Goal: Transaction & Acquisition: Purchase product/service

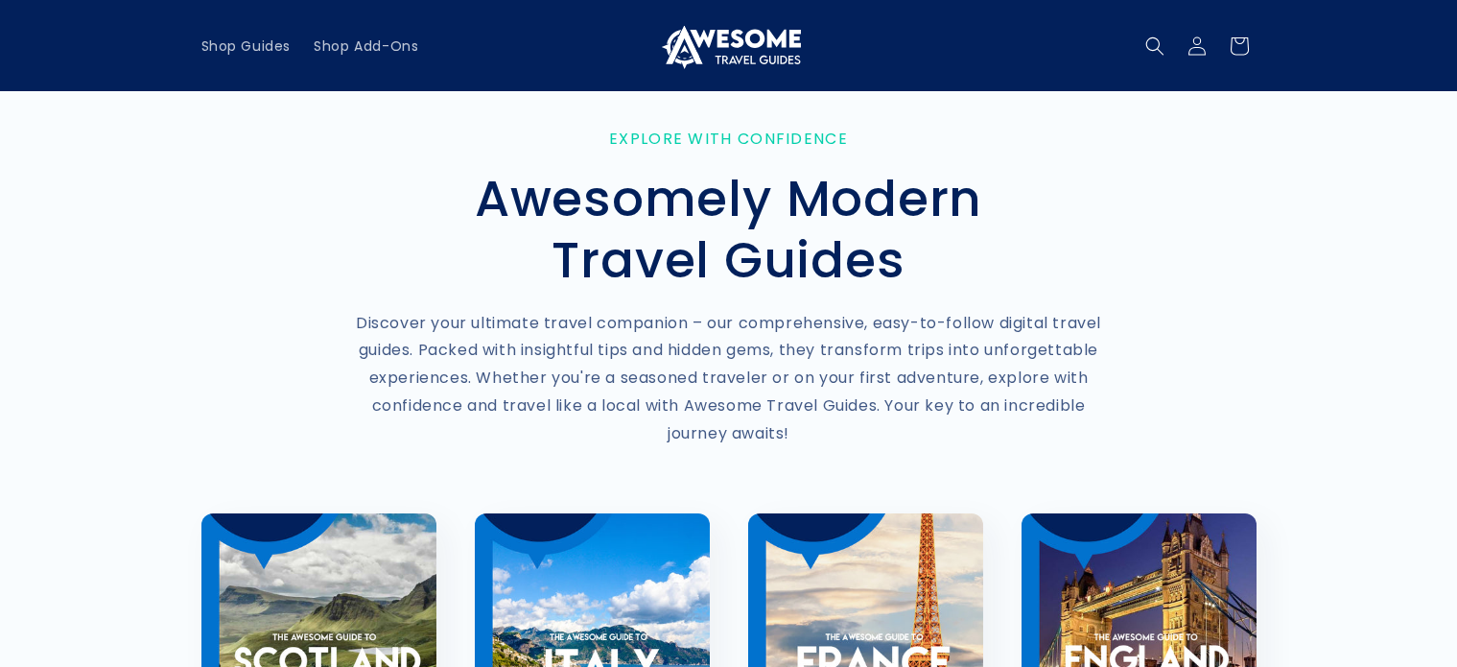
scroll to position [476, 0]
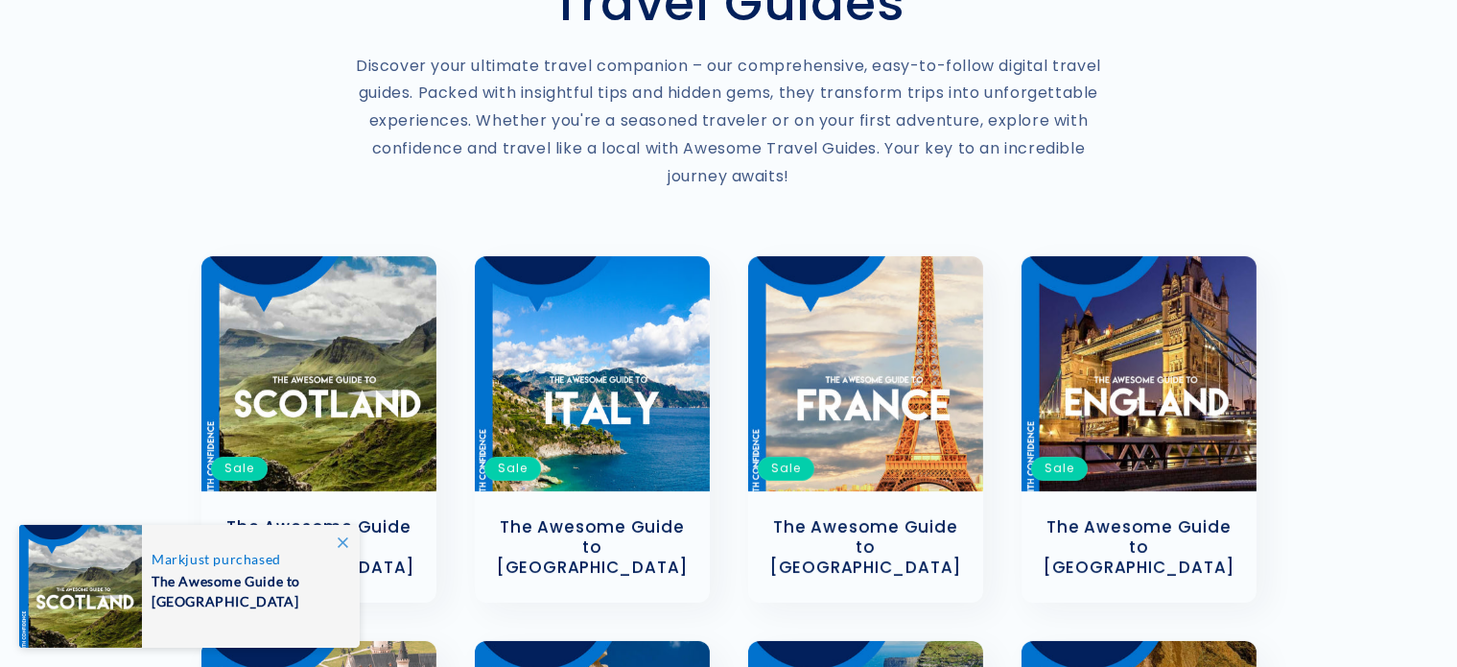
scroll to position [384, 0]
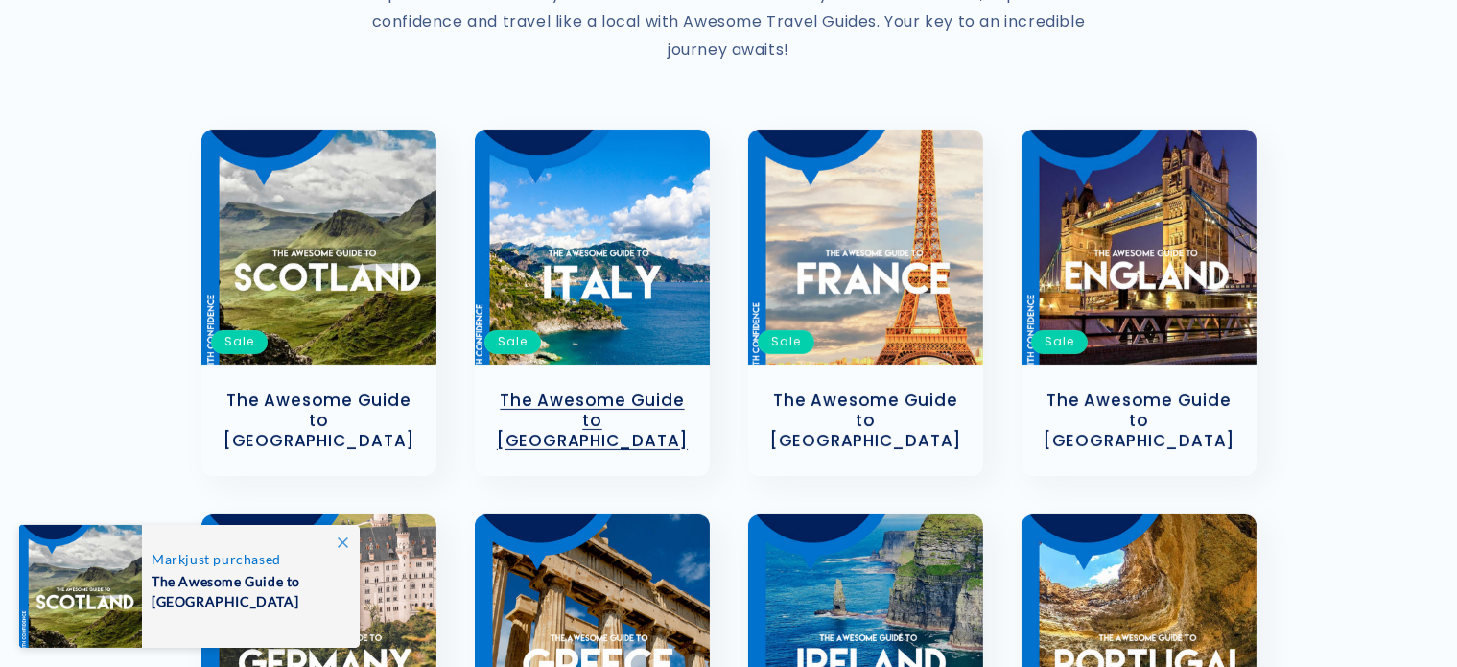
click at [588, 404] on link "The Awesome Guide to [GEOGRAPHIC_DATA]" at bounding box center [592, 419] width 197 height 59
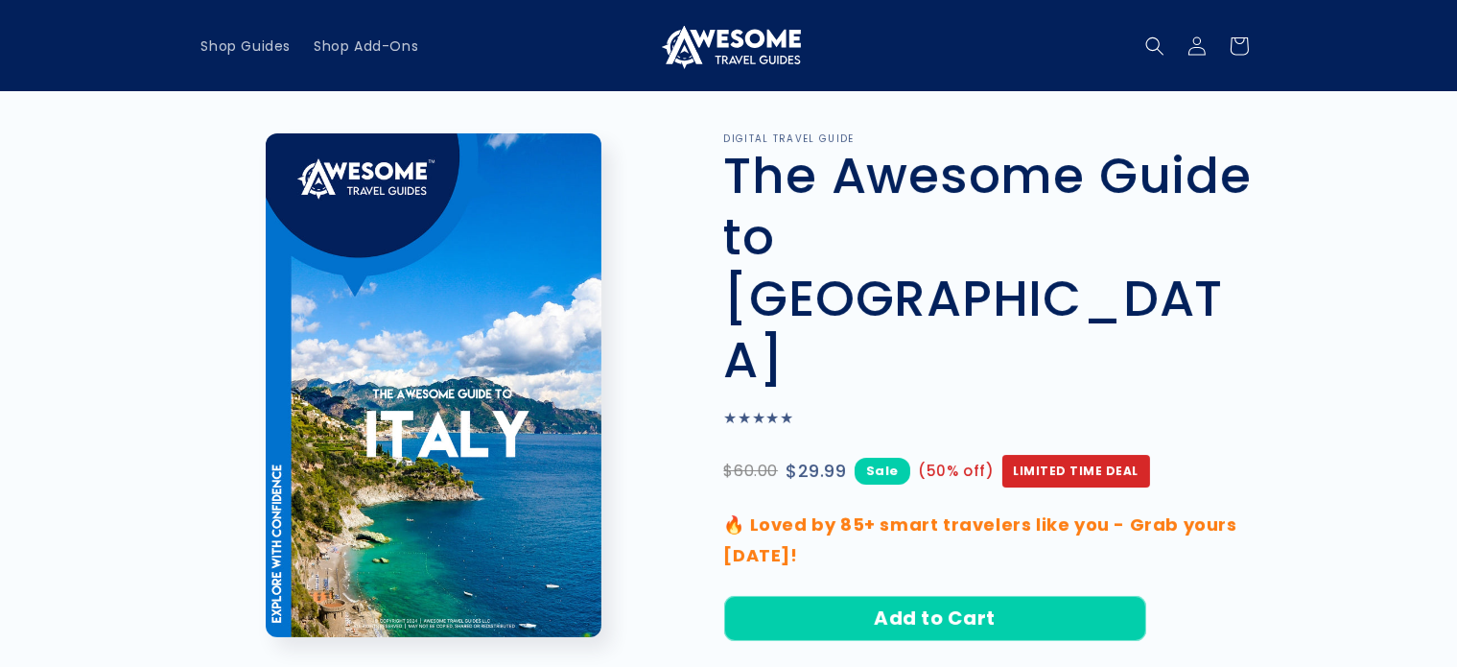
click at [745, 53] on img at bounding box center [729, 46] width 144 height 46
